Goal: Task Accomplishment & Management: Complete application form

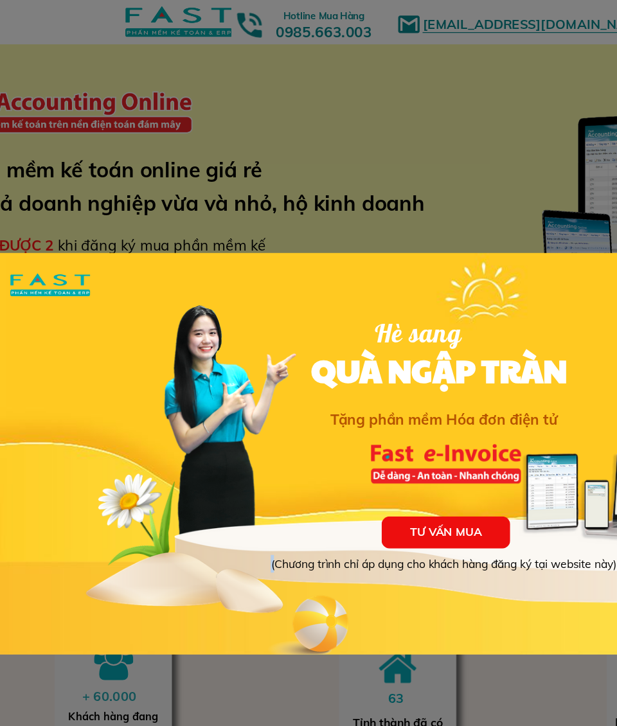
click at [53, 139] on div at bounding box center [308, 363] width 617 height 726
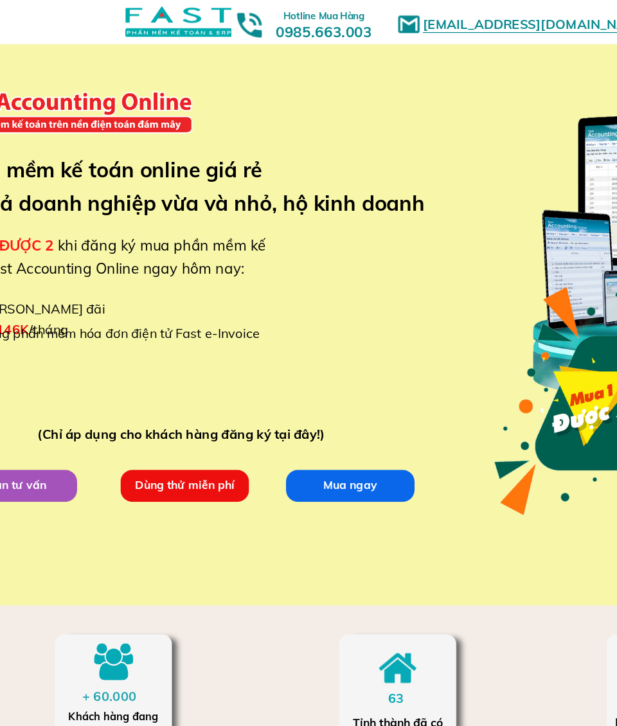
click at [69, 150] on h3 "Phần mềm kế toán online giá rẻ cho cả doanh nghiệp vừa và nhỏ, hộ kinh doanh" at bounding box center [159, 149] width 400 height 53
click at [140, 388] on p "Dùng thử miễn phí" at bounding box center [147, 389] width 103 height 26
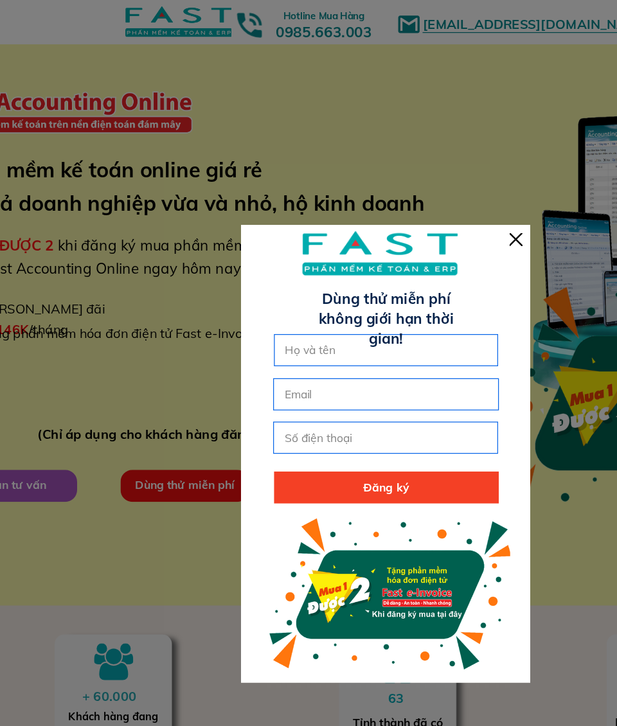
click at [337, 281] on input "text" at bounding box center [309, 280] width 168 height 24
type input "N"
type input "[PERSON_NAME]"
click at [318, 316] on input "email" at bounding box center [308, 315] width 168 height 24
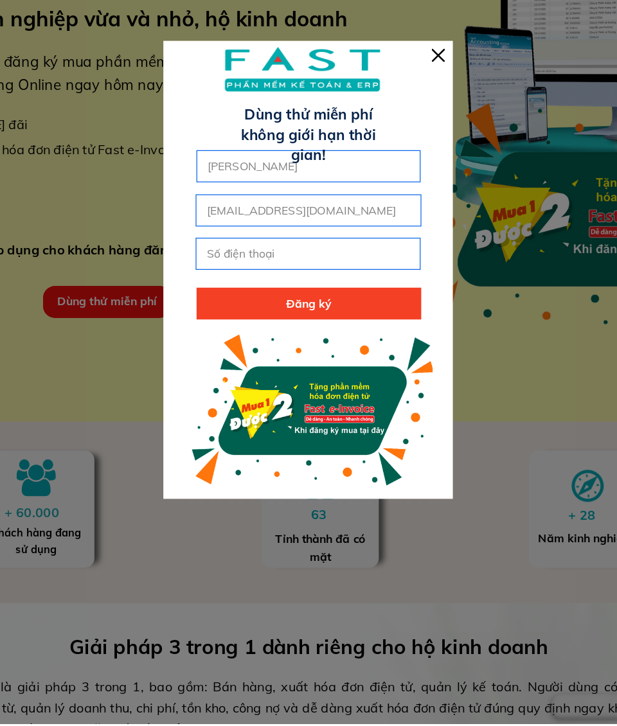
type input "[EMAIL_ADDRESS][DOMAIN_NAME]"
click at [224, 338] on input "tel" at bounding box center [308, 350] width 168 height 24
type input "0942892154"
click at [293, 377] on p "Đăng ký" at bounding box center [309, 390] width 180 height 26
